Goal: Navigation & Orientation: Find specific page/section

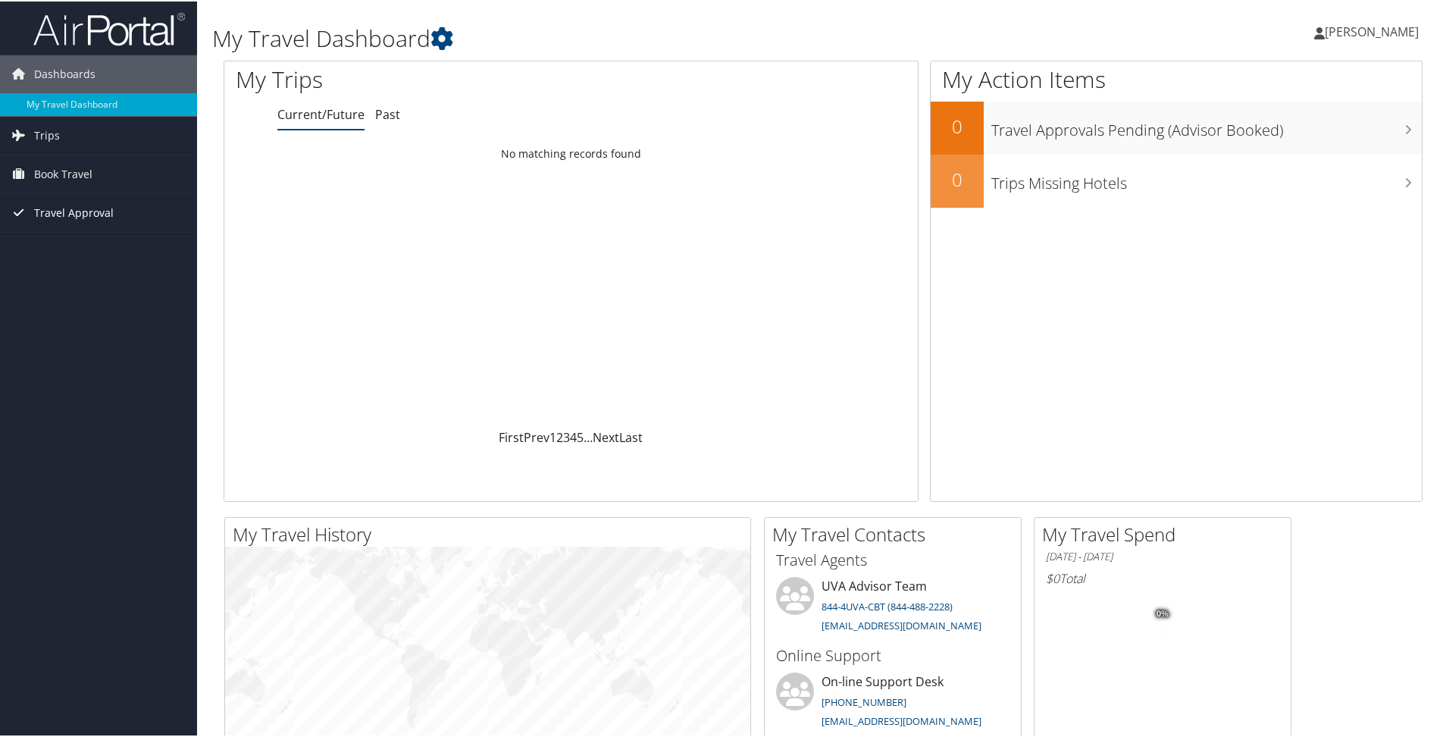
click at [99, 214] on span "Travel Approval" at bounding box center [74, 212] width 80 height 38
click at [75, 261] on link "Approved Trips" at bounding box center [98, 264] width 197 height 23
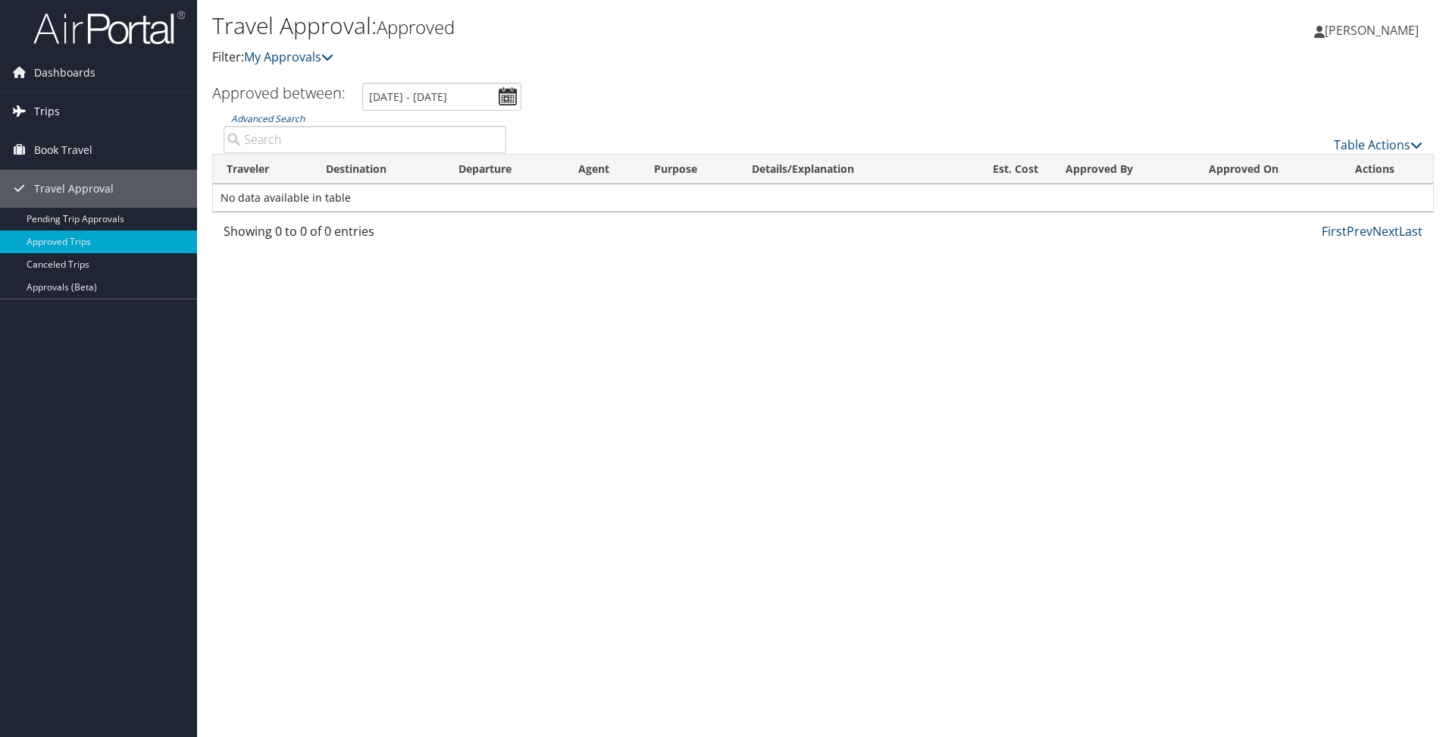
click at [67, 106] on link "Trips" at bounding box center [98, 111] width 197 height 38
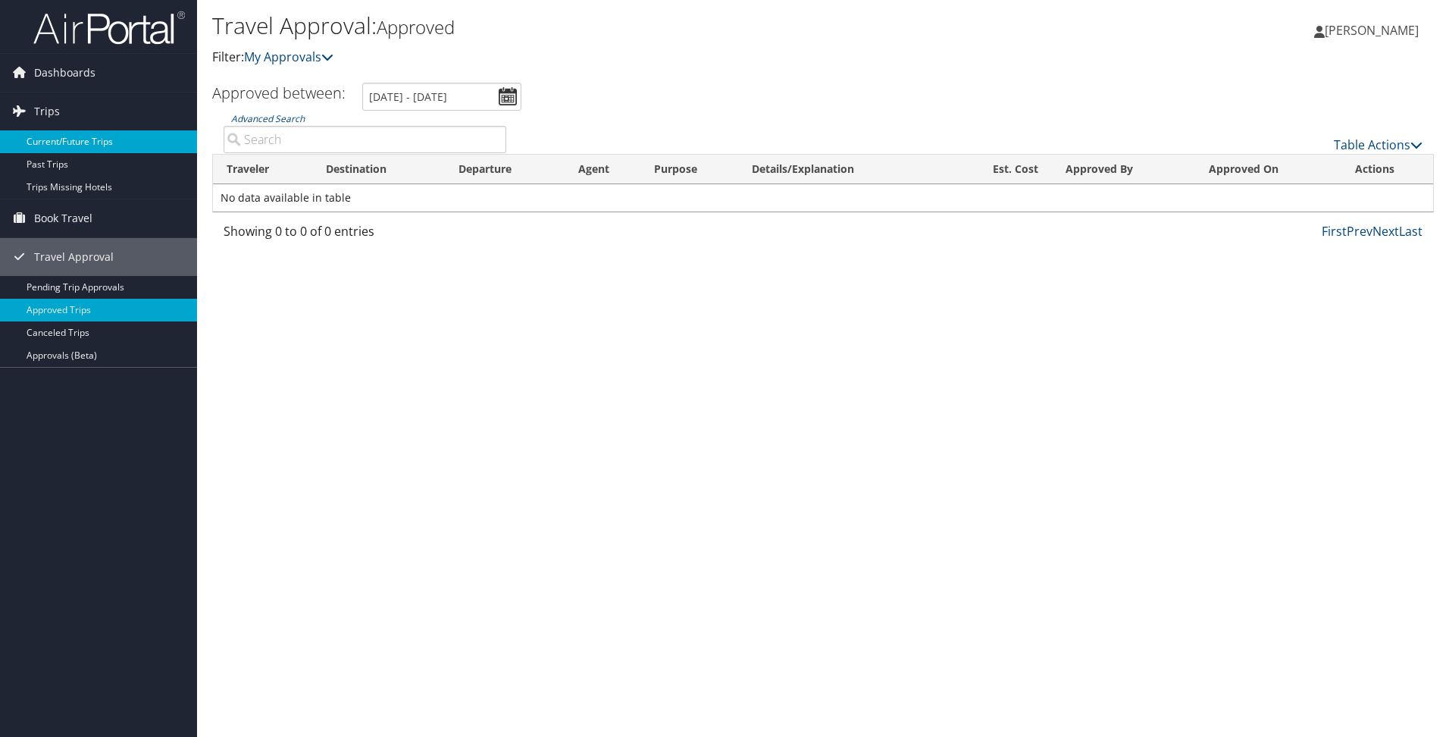
click at [61, 146] on link "Current/Future Trips" at bounding box center [98, 141] width 197 height 23
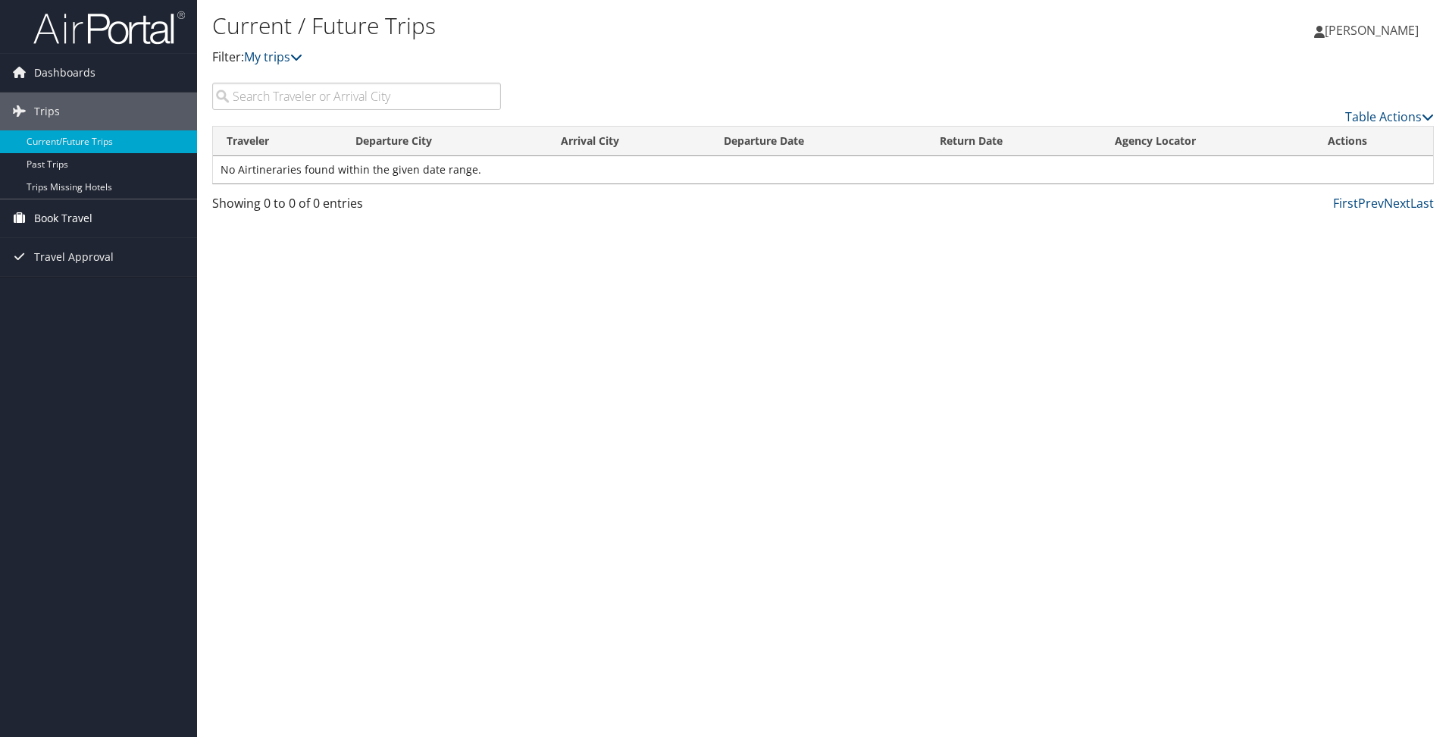
click at [89, 218] on span "Book Travel" at bounding box center [63, 218] width 58 height 38
click at [85, 286] on link "Book/Manage Online Trips" at bounding box center [98, 294] width 197 height 23
